Goal: Task Accomplishment & Management: Manage account settings

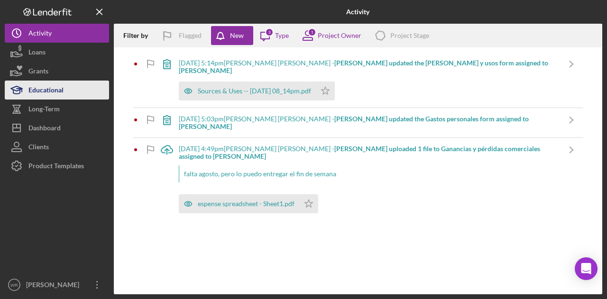
click at [75, 83] on button "Educational" at bounding box center [57, 90] width 104 height 19
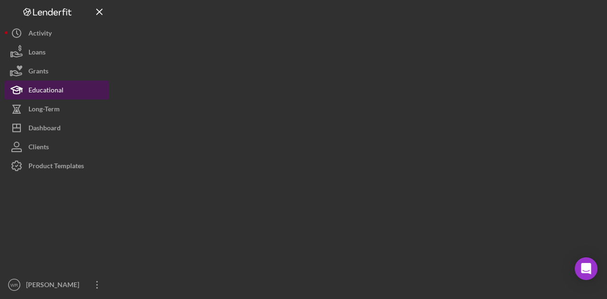
click at [74, 98] on button "Educational" at bounding box center [57, 90] width 104 height 19
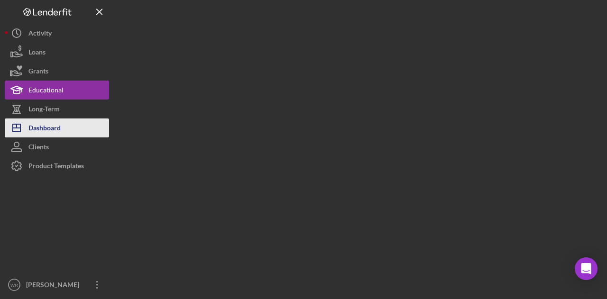
click at [69, 125] on button "Icon/Dashboard Dashboard" at bounding box center [57, 128] width 104 height 19
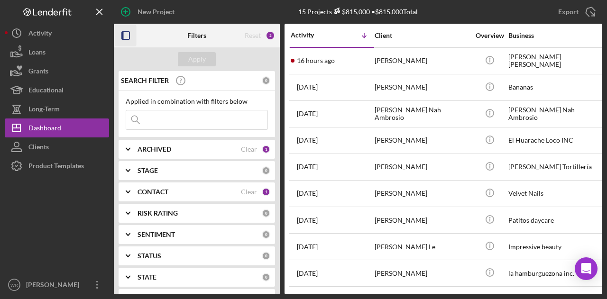
click at [125, 38] on icon "button" at bounding box center [125, 35] width 21 height 21
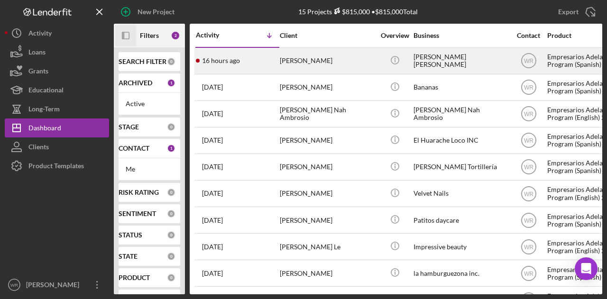
click at [290, 59] on div "[PERSON_NAME]" at bounding box center [327, 60] width 95 height 25
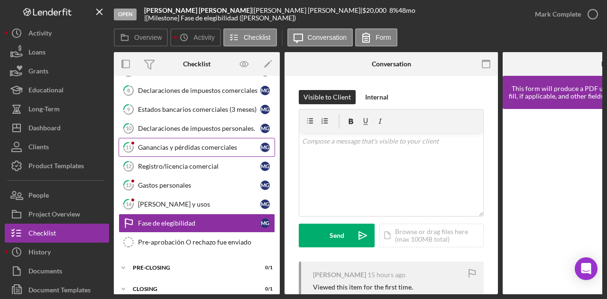
scroll to position [155, 0]
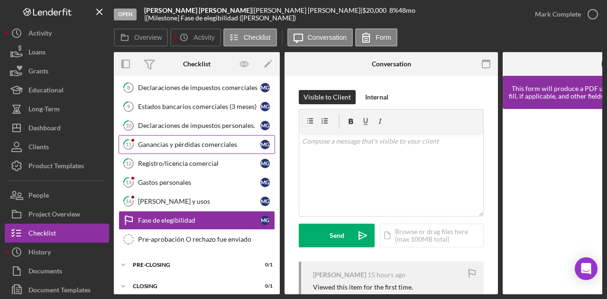
click at [184, 146] on link "11 Ganancias y pérdidas comerciales M G" at bounding box center [197, 144] width 156 height 19
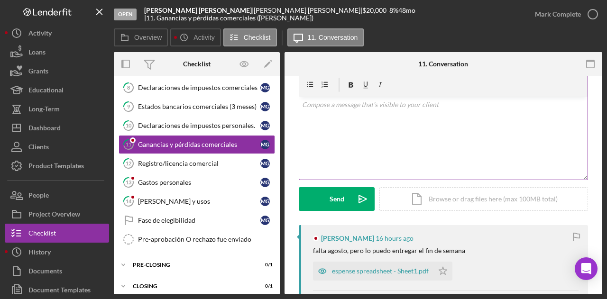
scroll to position [142, 0]
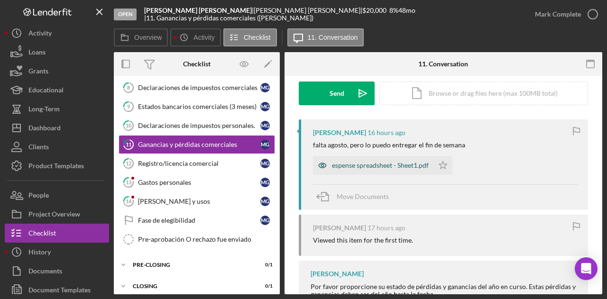
click at [371, 166] on div "espense spreadsheet - Sheet1.pdf" at bounding box center [380, 166] width 97 height 8
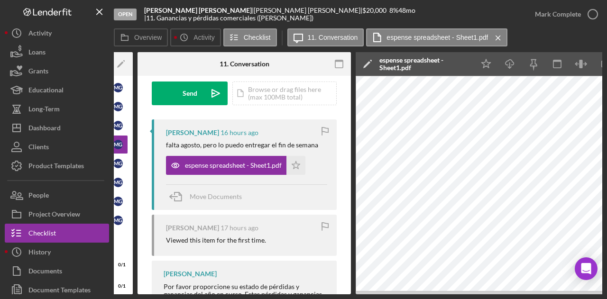
scroll to position [0, 185]
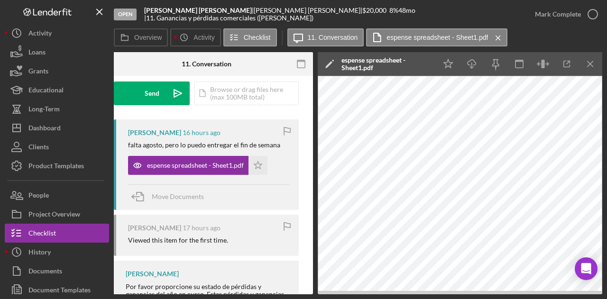
click at [239, 295] on div "Open Medardo Fabricio Garcia Lemus | Medardo Garcia Lemus | $20,000 $20,000 8 %…" at bounding box center [303, 149] width 607 height 299
click at [236, 294] on div "Overview Internal Workflow Stage Open Icon/Dropdown Arrow Archive (can unarchiv…" at bounding box center [358, 173] width 488 height 242
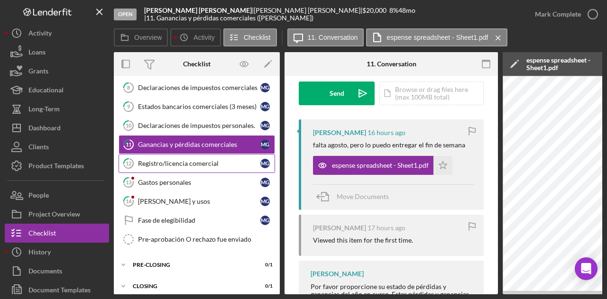
click at [193, 168] on link "12 Registro/licencia comercial M G" at bounding box center [197, 163] width 156 height 19
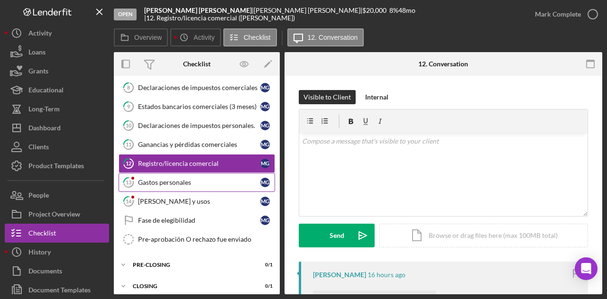
click at [192, 179] on div "Gastos personales" at bounding box center [199, 183] width 122 height 8
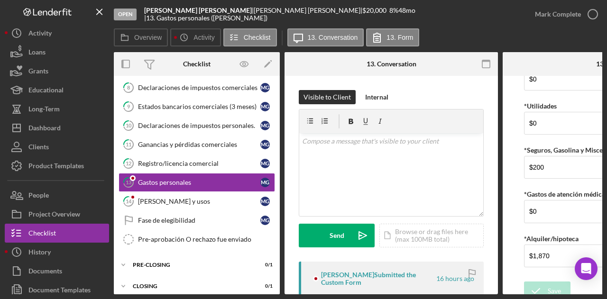
scroll to position [120, 0]
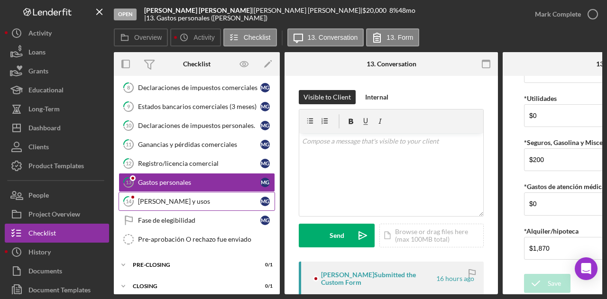
click at [186, 198] on div "Fuentes y usos" at bounding box center [199, 202] width 122 height 8
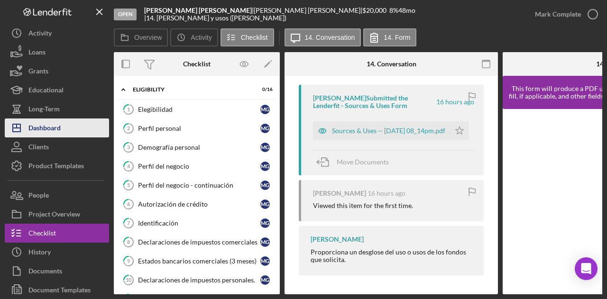
click at [50, 133] on div "Dashboard" at bounding box center [44, 129] width 32 height 21
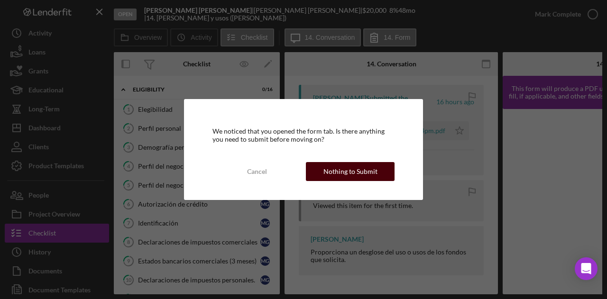
click at [345, 172] on div "Nothing to Submit" at bounding box center [350, 171] width 54 height 19
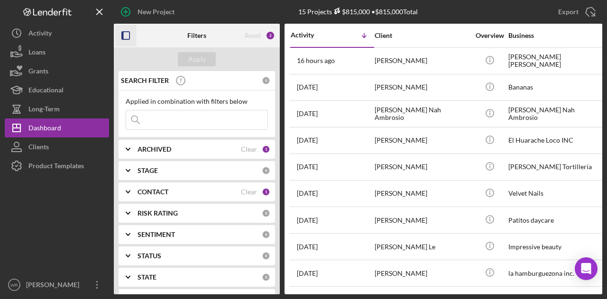
click at [132, 42] on icon "button" at bounding box center [125, 35] width 21 height 21
click at [162, 192] on b "CONTACT" at bounding box center [153, 192] width 31 height 8
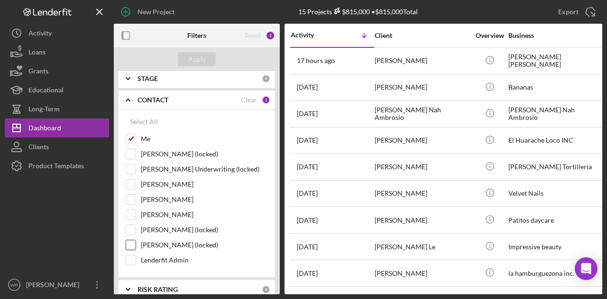
scroll to position [95, 0]
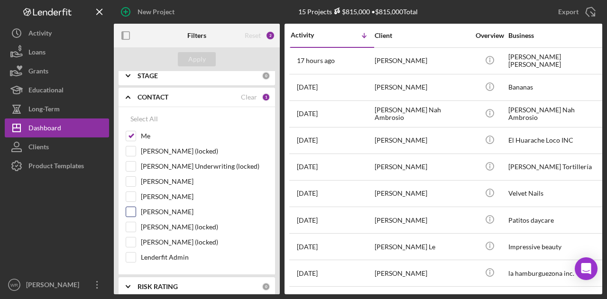
click at [173, 211] on label "Gloria Murillo" at bounding box center [204, 211] width 127 height 9
click at [136, 211] on input "Gloria Murillo" at bounding box center [130, 211] width 9 height 9
click at [208, 57] on button "Apply" at bounding box center [197, 59] width 38 height 14
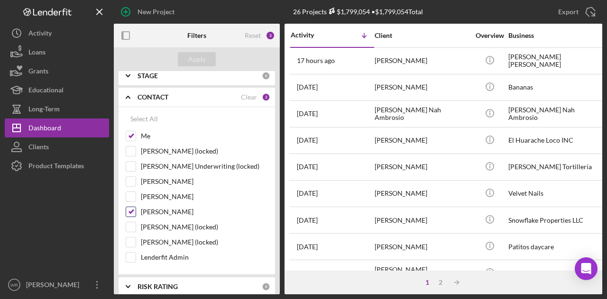
click at [164, 210] on label "Gloria Murillo" at bounding box center [204, 211] width 127 height 9
click at [136, 210] on input "Gloria Murillo" at bounding box center [130, 211] width 9 height 9
checkbox input "false"
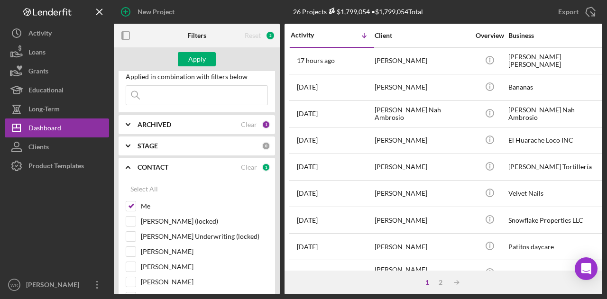
scroll to position [0, 0]
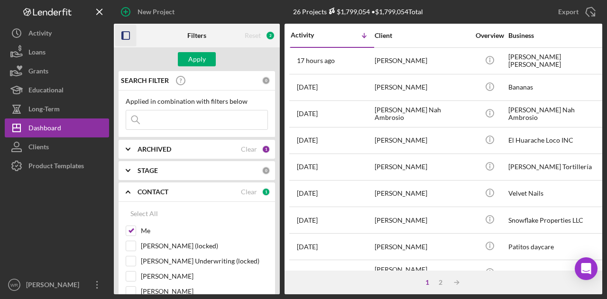
click at [125, 32] on icon "button" at bounding box center [125, 35] width 21 height 21
